Goal: Subscribe to service/newsletter

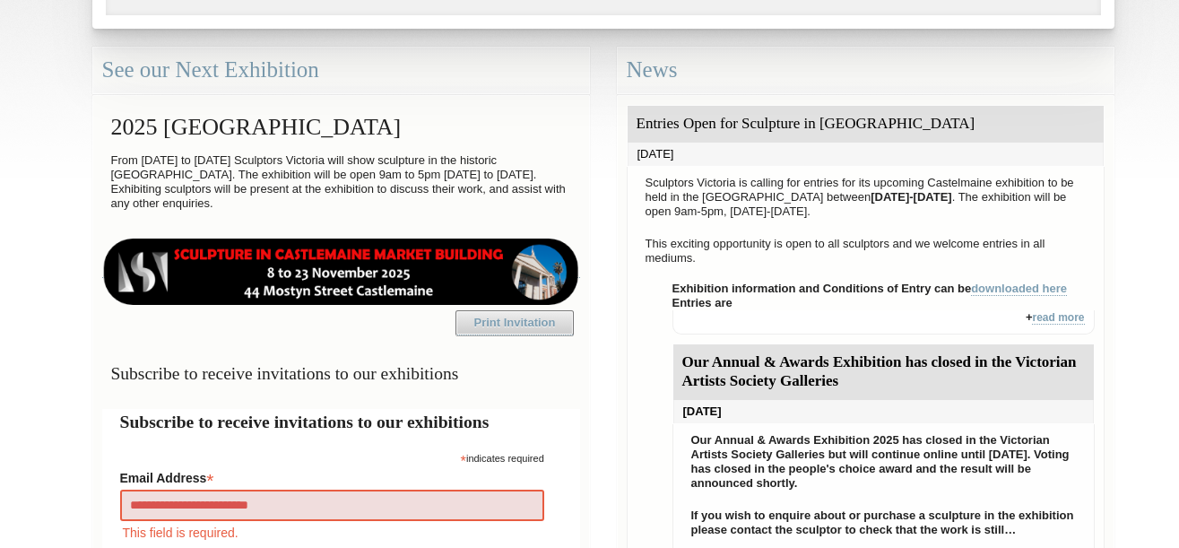
type input "**********"
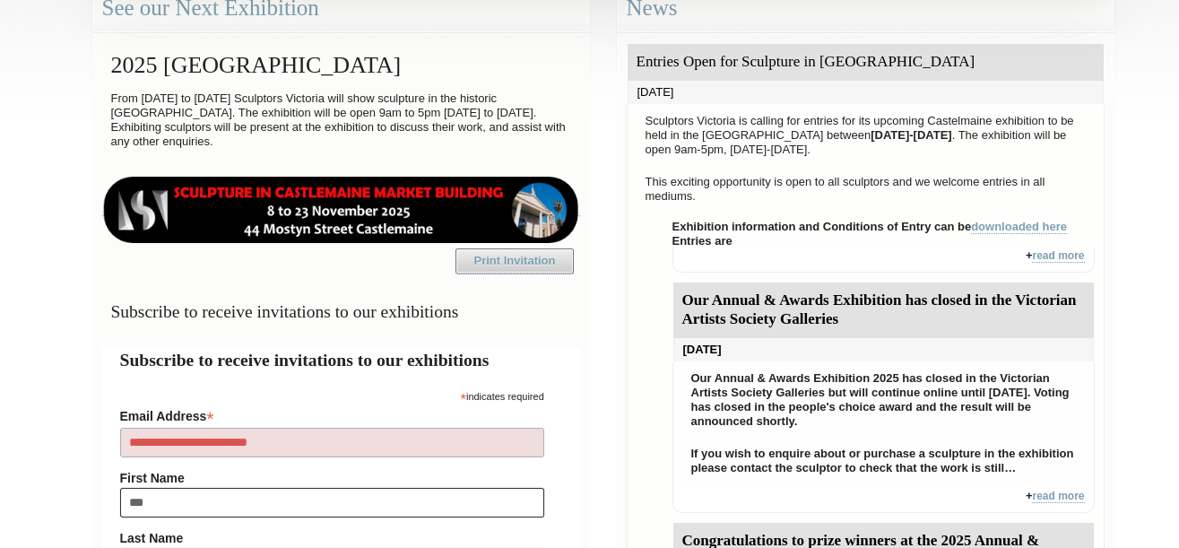
type input "****"
type input "**********"
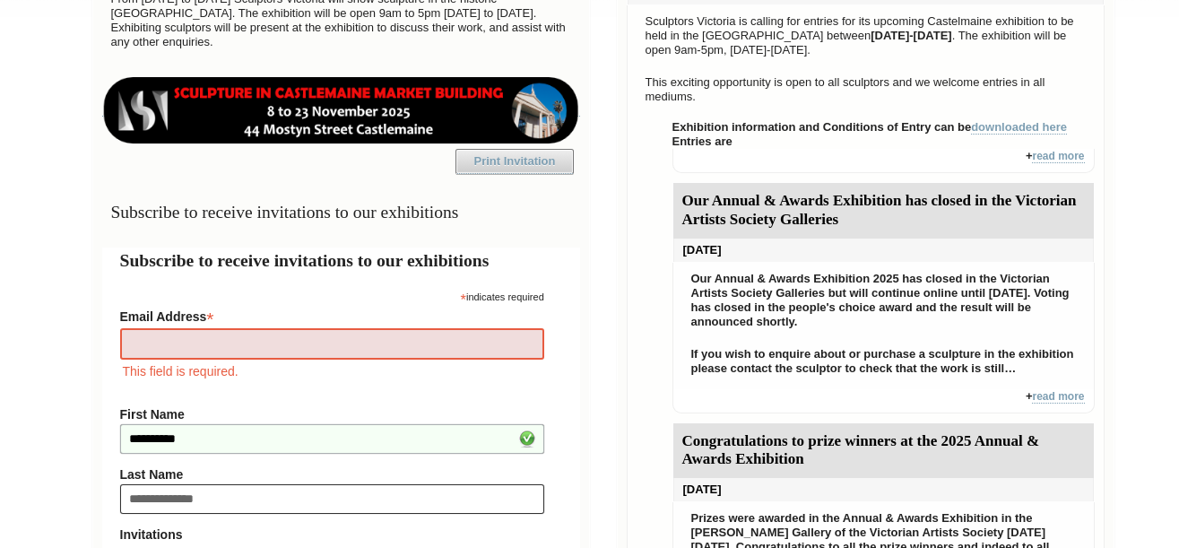
type input "**********"
